Goal: Information Seeking & Learning: Check status

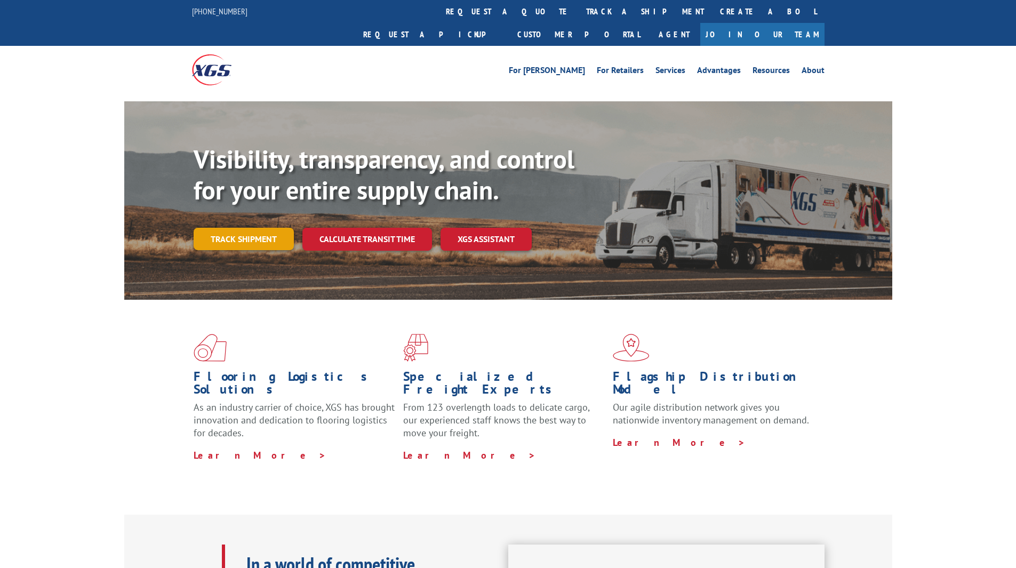
click at [264, 228] on link "Track shipment" at bounding box center [244, 239] width 100 height 22
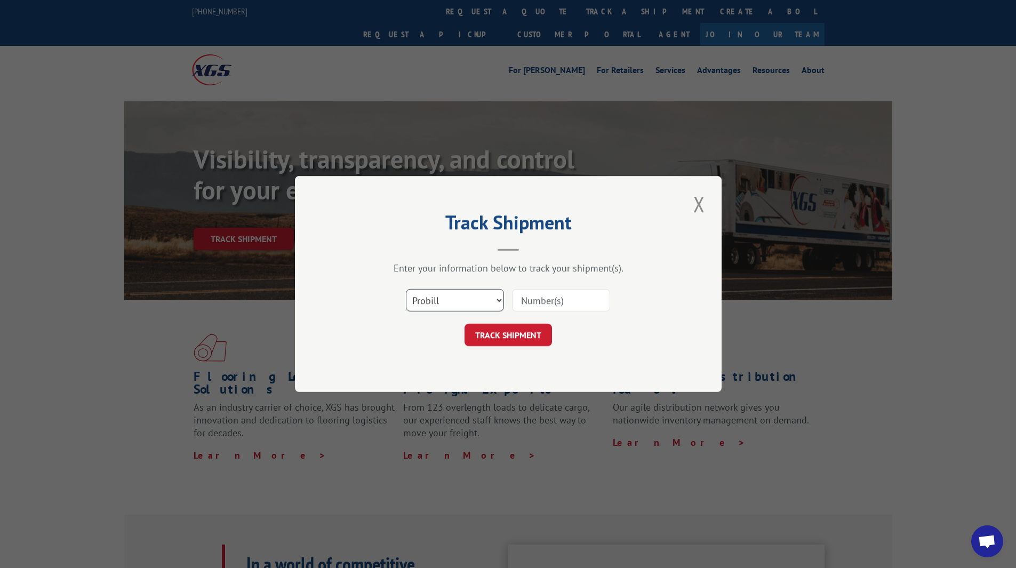
click at [448, 307] on select "Select category... Probill BOL PO" at bounding box center [455, 300] width 98 height 22
select select "bol"
click at [406, 289] on select "Select category... Probill BOL PO" at bounding box center [455, 300] width 98 height 22
click at [537, 300] on input at bounding box center [561, 300] width 98 height 22
paste input "181600"
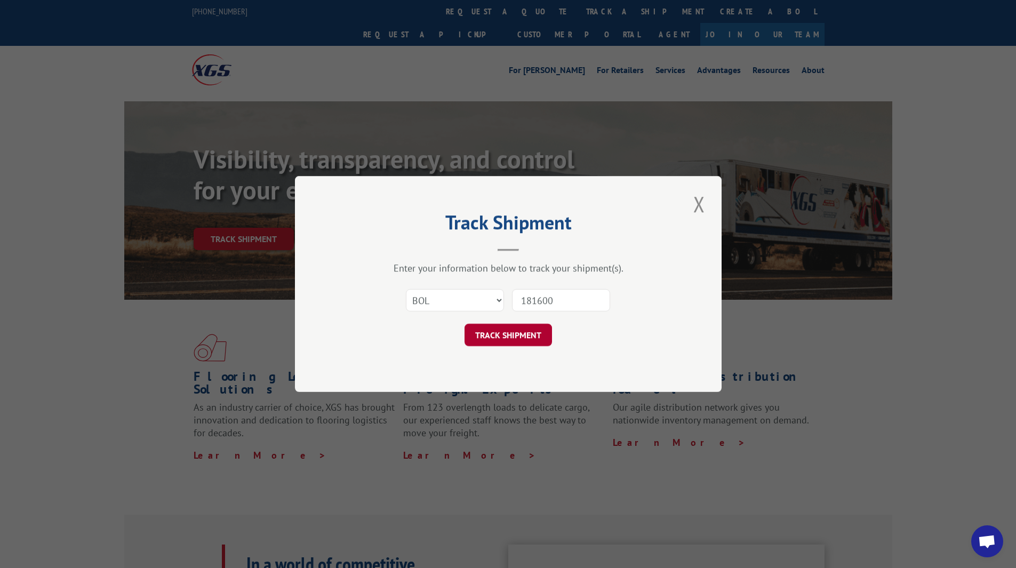
type input "181600"
click at [510, 343] on button "TRACK SHIPMENT" at bounding box center [509, 335] width 88 height 22
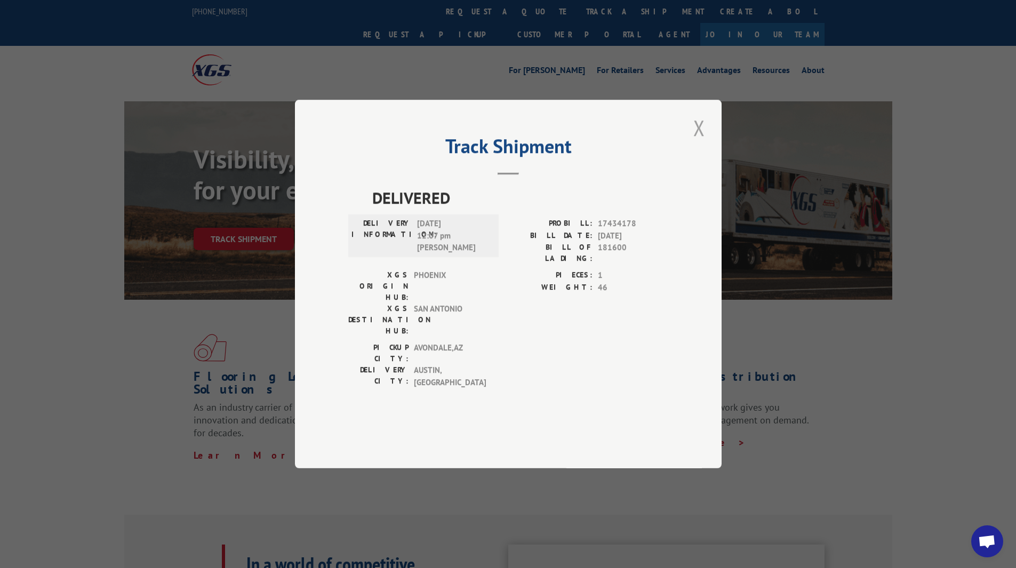
click at [698, 142] on button "Close modal" at bounding box center [699, 127] width 18 height 29
